Goal: Information Seeking & Learning: Learn about a topic

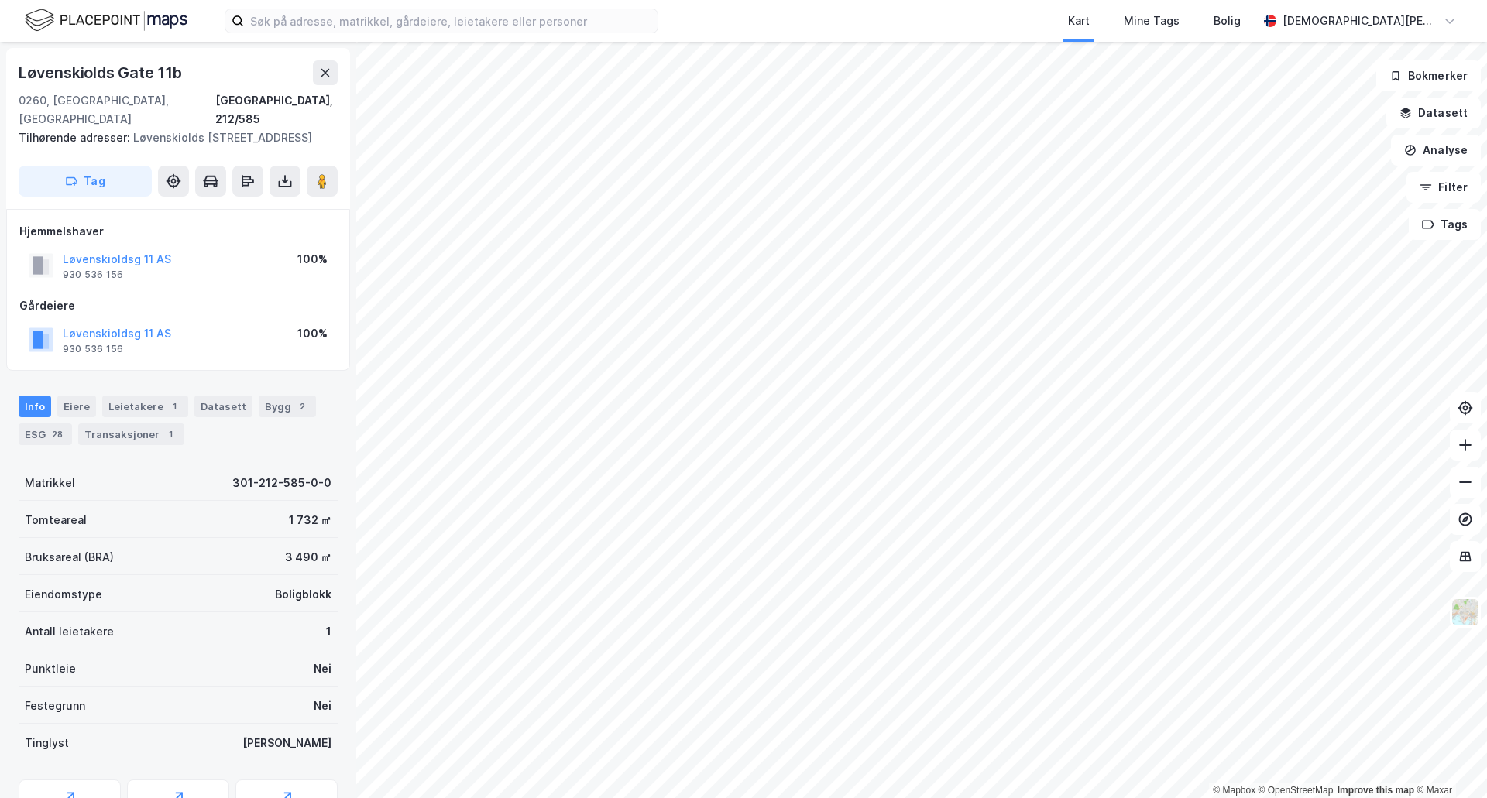
click at [925, 12] on div "Kart Mine Tags Bolig [PERSON_NAME] © Mapbox © OpenStreetMap Improve this map © …" at bounding box center [743, 399] width 1487 height 798
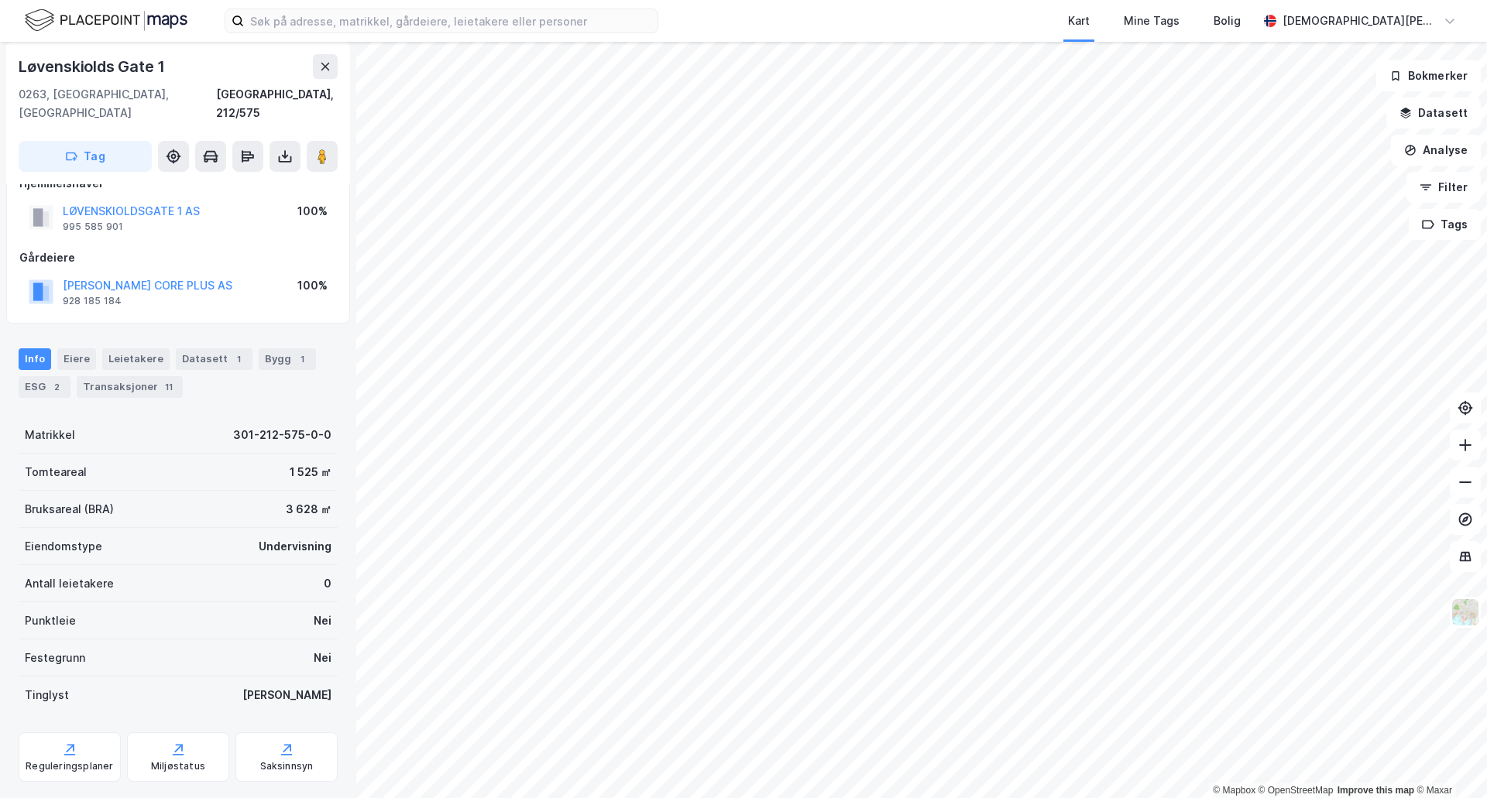
scroll to position [45, 0]
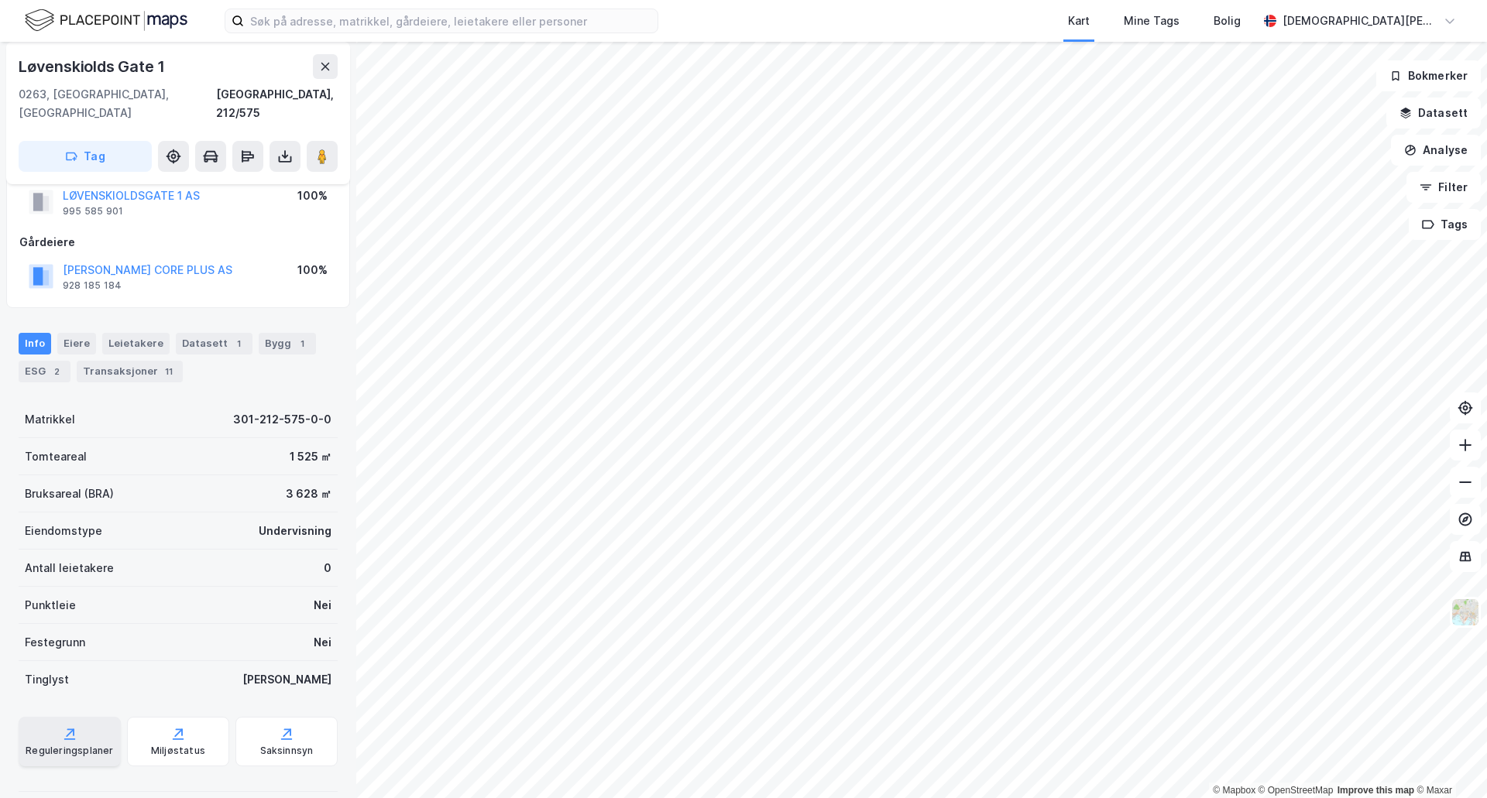
click at [89, 745] on div "Reguleringsplaner" at bounding box center [70, 751] width 88 height 12
